Goal: Find specific page/section: Find specific page/section

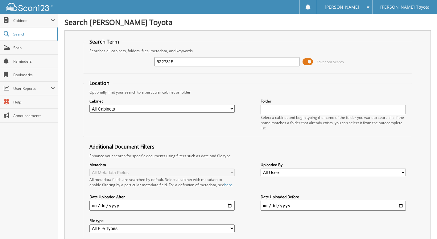
type input "6227315"
click at [45, 26] on span "Cabinets" at bounding box center [29, 20] width 58 height 13
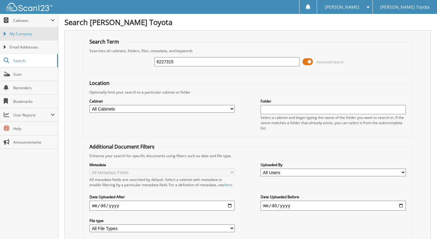
click at [37, 35] on span "My Company" at bounding box center [32, 34] width 45 height 6
